Goal: Task Accomplishment & Management: Manage account settings

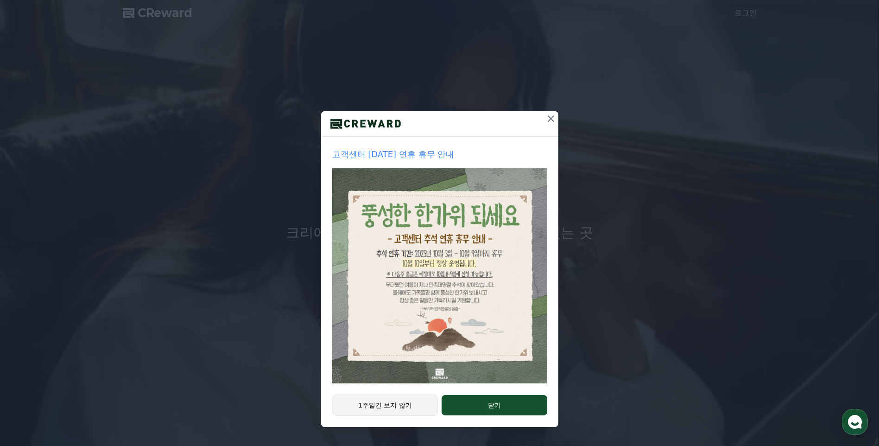
click at [382, 403] on button "1주일간 보지 않기" at bounding box center [385, 404] width 106 height 21
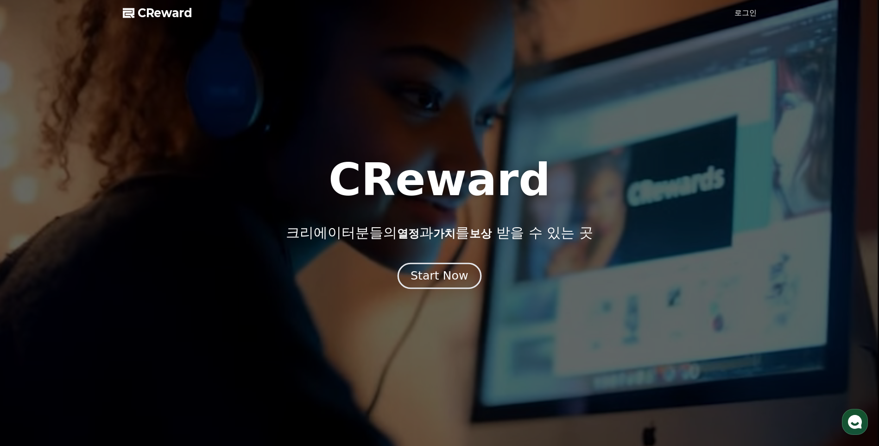
click at [443, 273] on div "Start Now" at bounding box center [438, 276] width 57 height 16
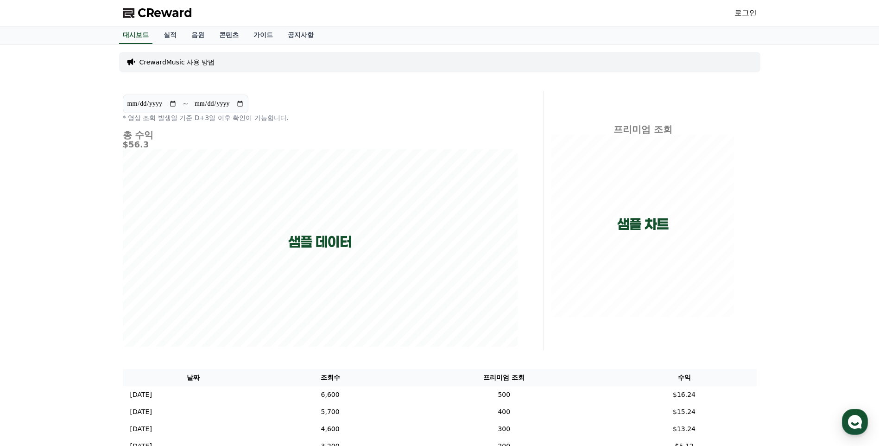
click at [748, 8] on link "로그인" at bounding box center [745, 12] width 22 height 11
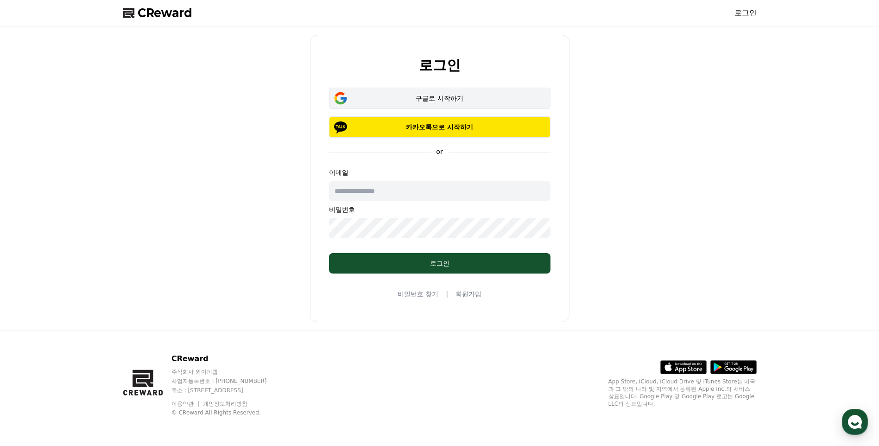
click at [436, 99] on div "구글로 시작하기" at bounding box center [439, 98] width 195 height 9
